Goal: Ask a question

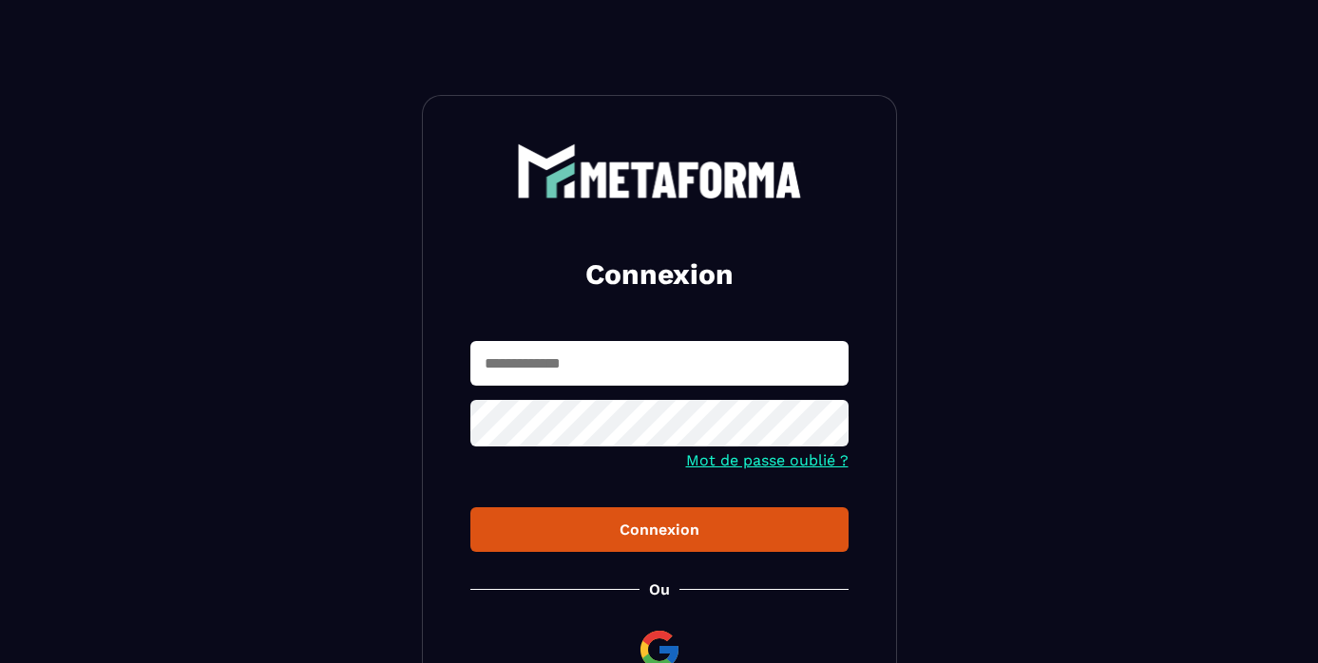
type input "**********"
click at [585, 527] on div "Connexion" at bounding box center [660, 530] width 348 height 18
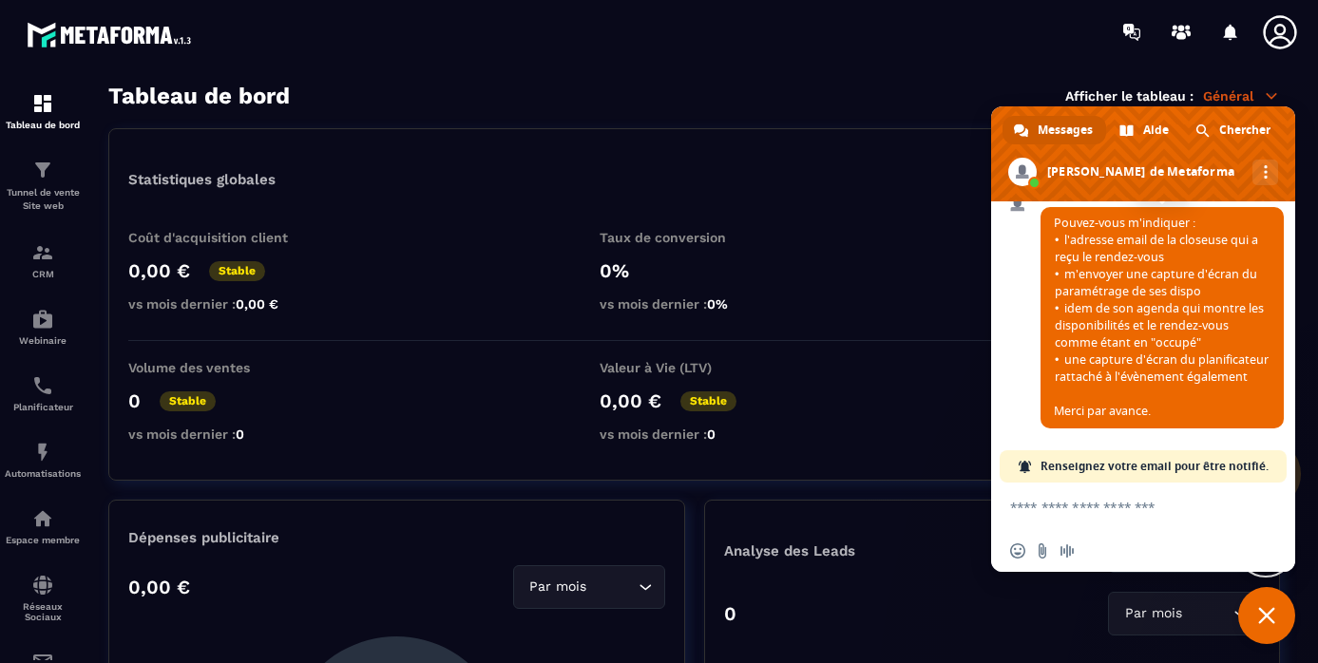
scroll to position [7792, 0]
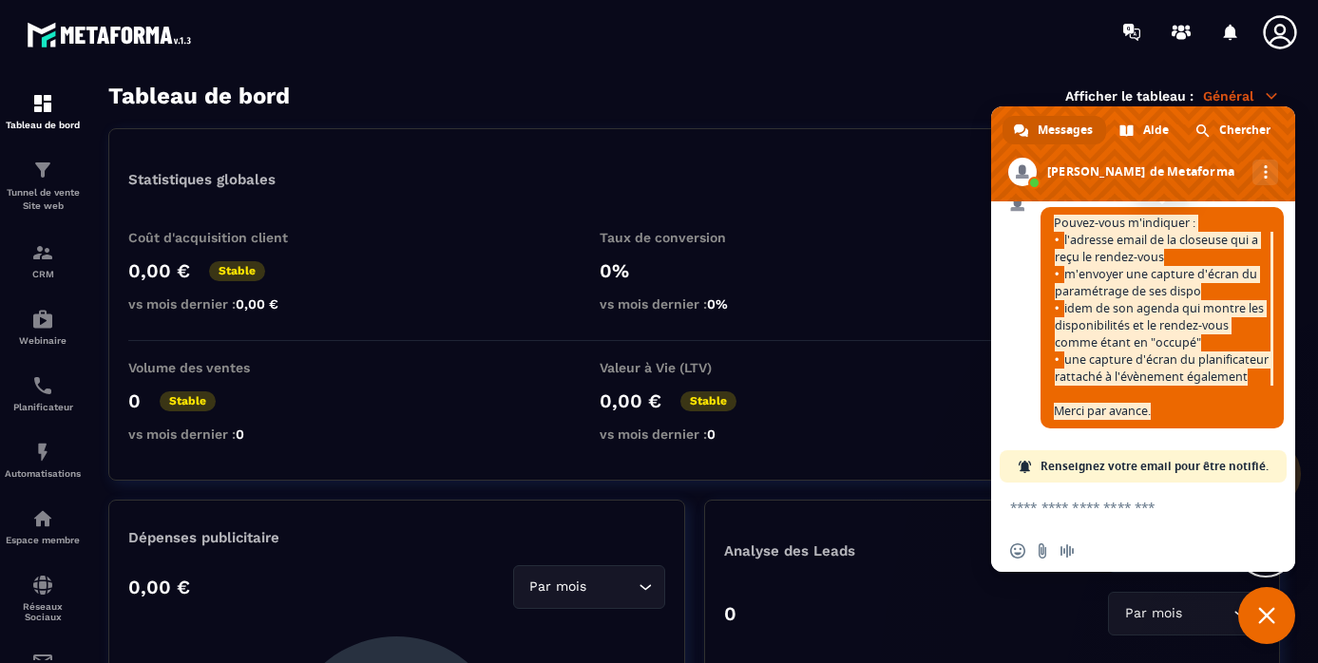
drag, startPoint x: 1158, startPoint y: 441, endPoint x: 1048, endPoint y: 250, distance: 220.1
click at [1048, 250] on span "Pouvez-vous m'indiquer : l'adresse email de la closeuse qui a reçu le rendez-vo…" at bounding box center [1162, 317] width 243 height 221
copy span "Pouvez-vous m'indiquer : l'adresse email de la closeuse qui a reçu le rendez-vo…"
click at [1177, 394] on span "Pouvez-vous m'indiquer : l'adresse email de la closeuse qui a reçu le rendez-vo…" at bounding box center [1162, 317] width 243 height 221
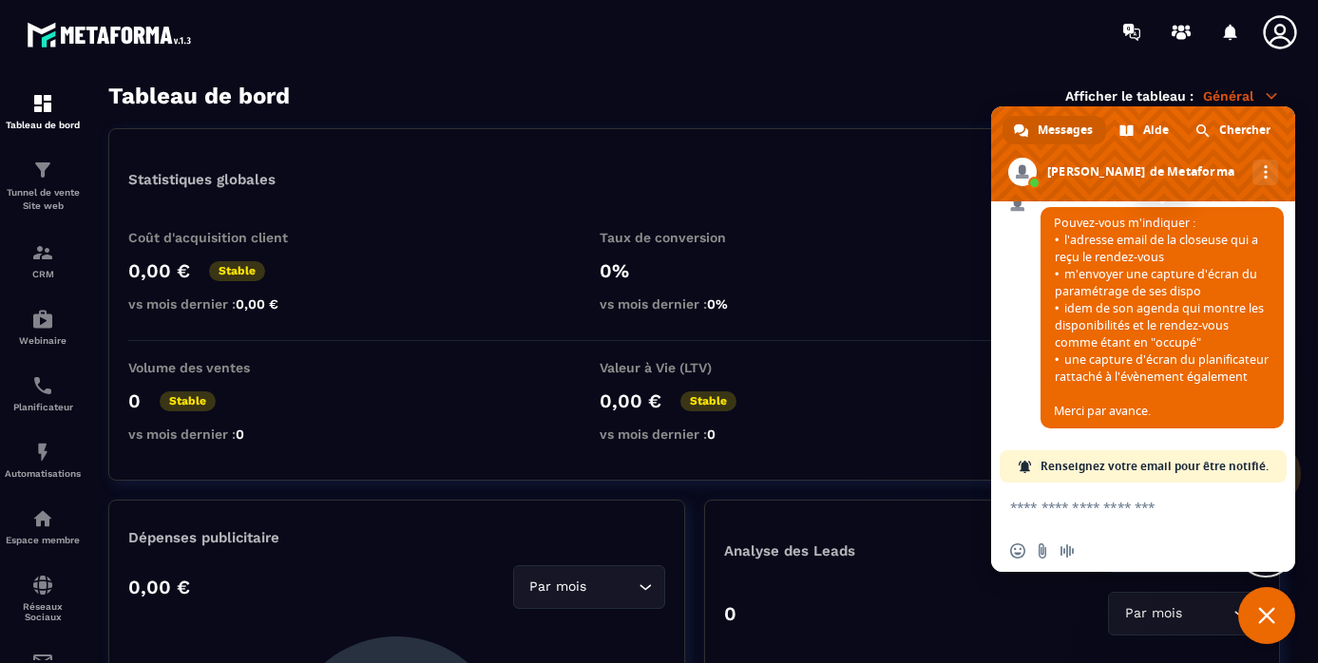
scroll to position [7784, 0]
click at [1060, 503] on textarea "Entrez votre message..." at bounding box center [1122, 507] width 224 height 17
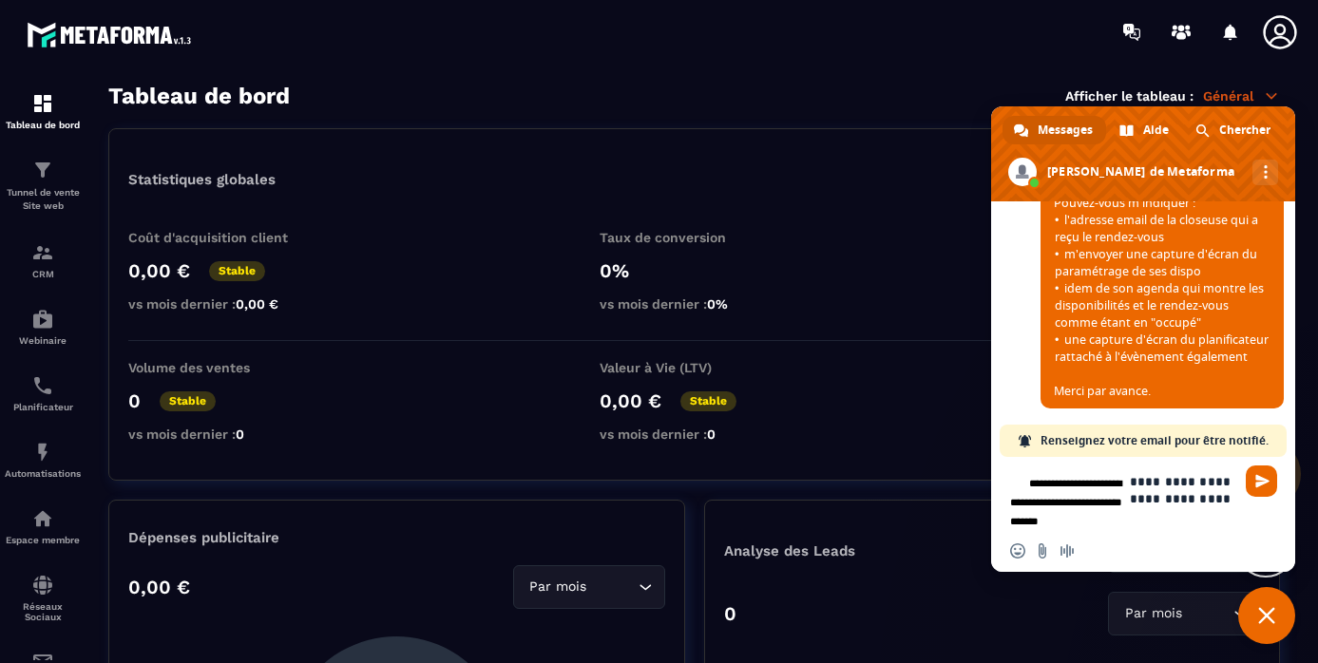
scroll to position [7817, 0]
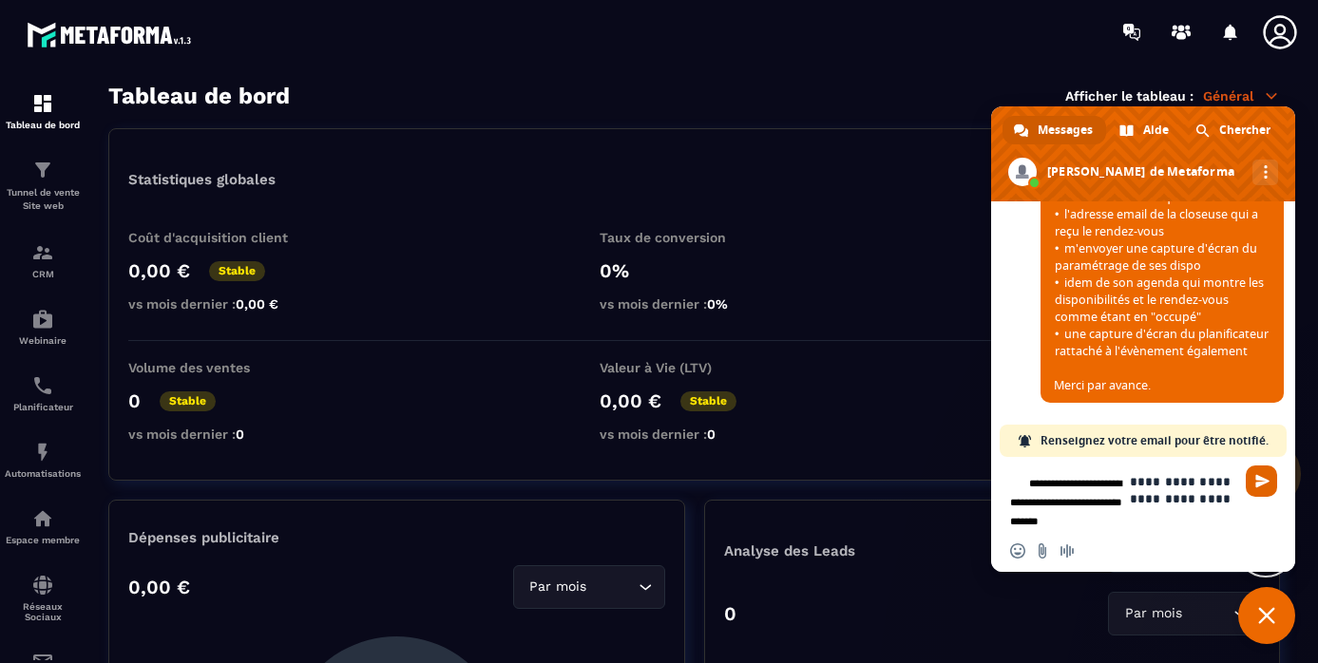
type textarea "**********"
click at [1262, 489] on span "Envoyer" at bounding box center [1263, 481] width 14 height 14
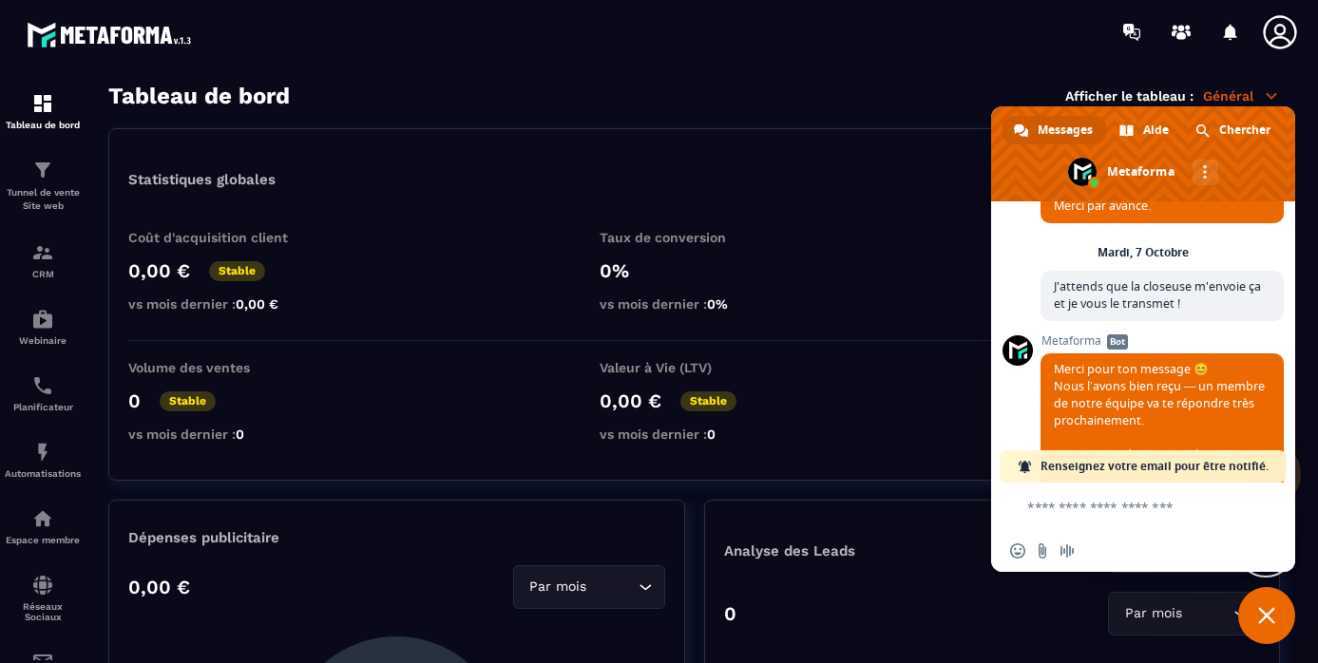
scroll to position [7958, 0]
